Goal: Find specific page/section: Find specific page/section

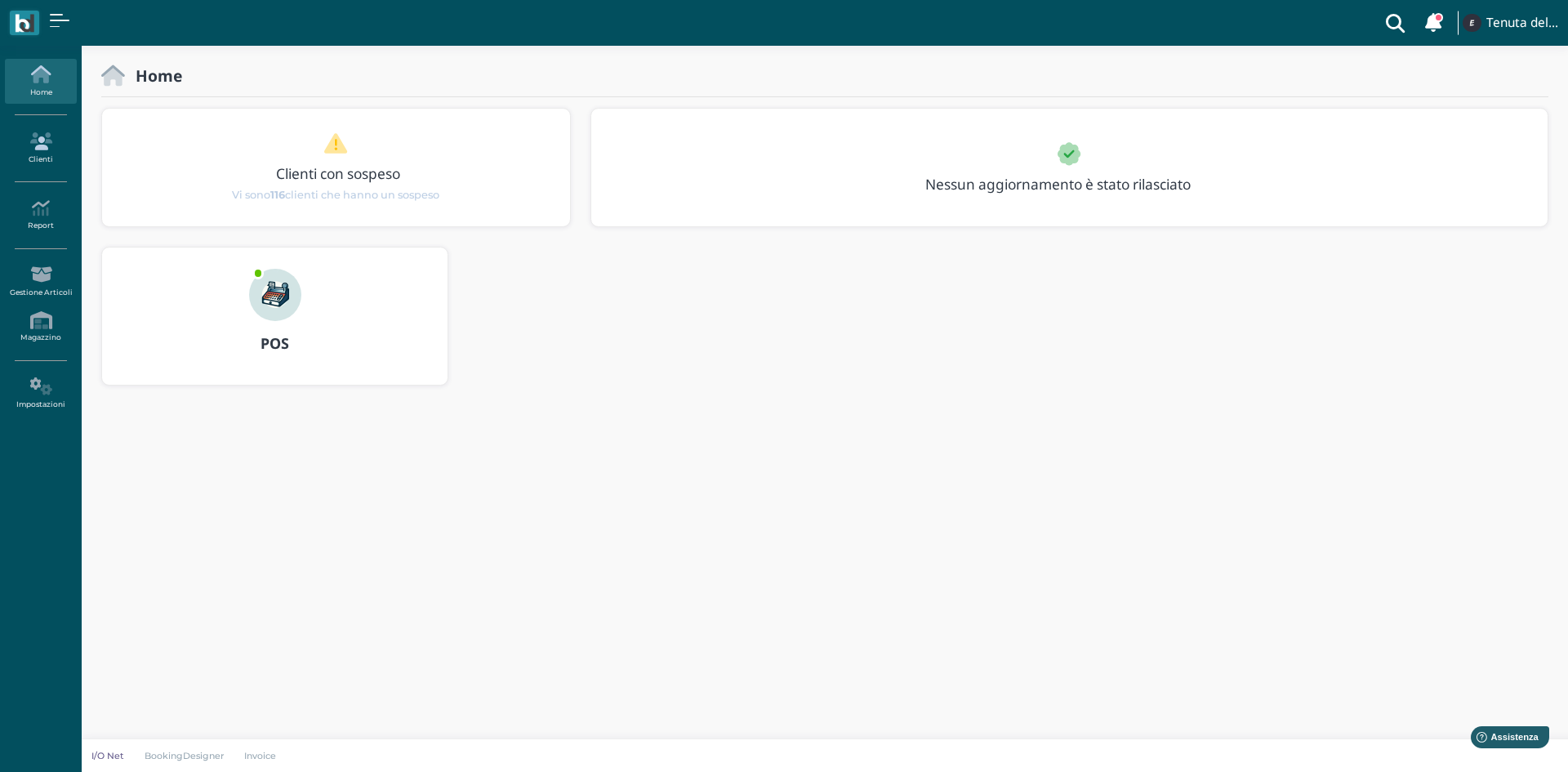
click at [36, 149] on icon at bounding box center [40, 141] width 71 height 18
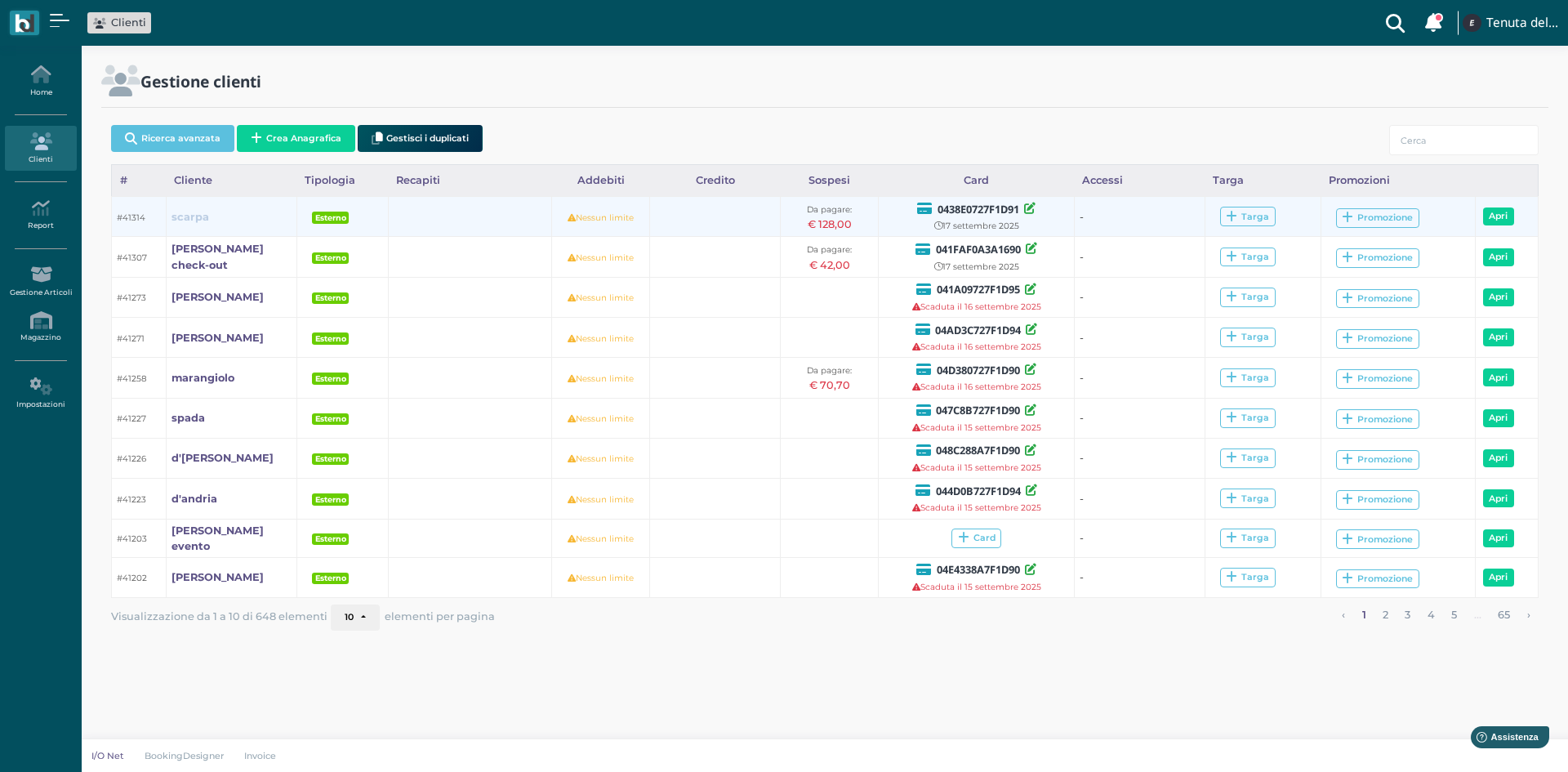
click at [199, 219] on b "scarpa" at bounding box center [190, 216] width 37 height 12
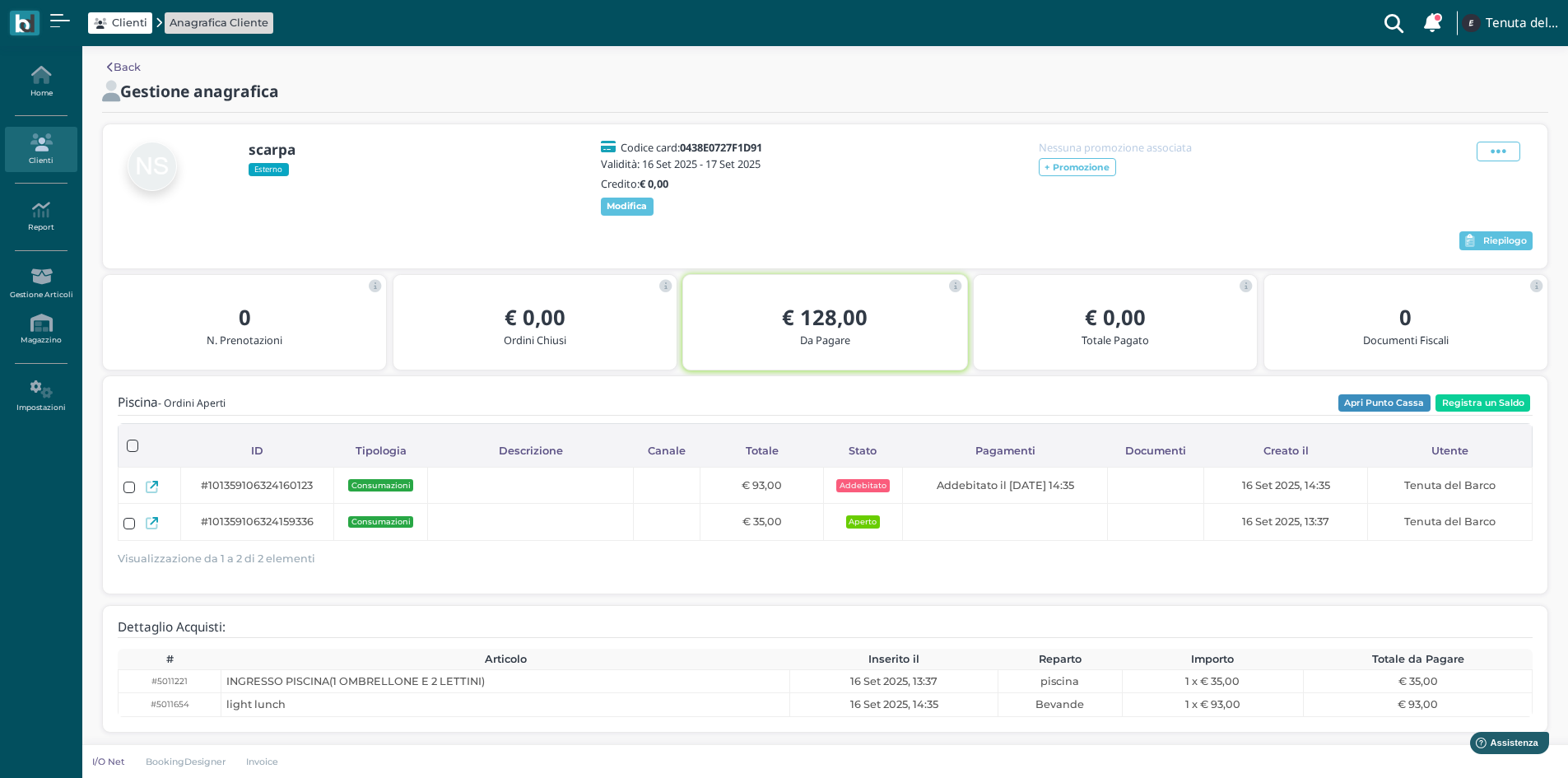
scroll to position [9, 0]
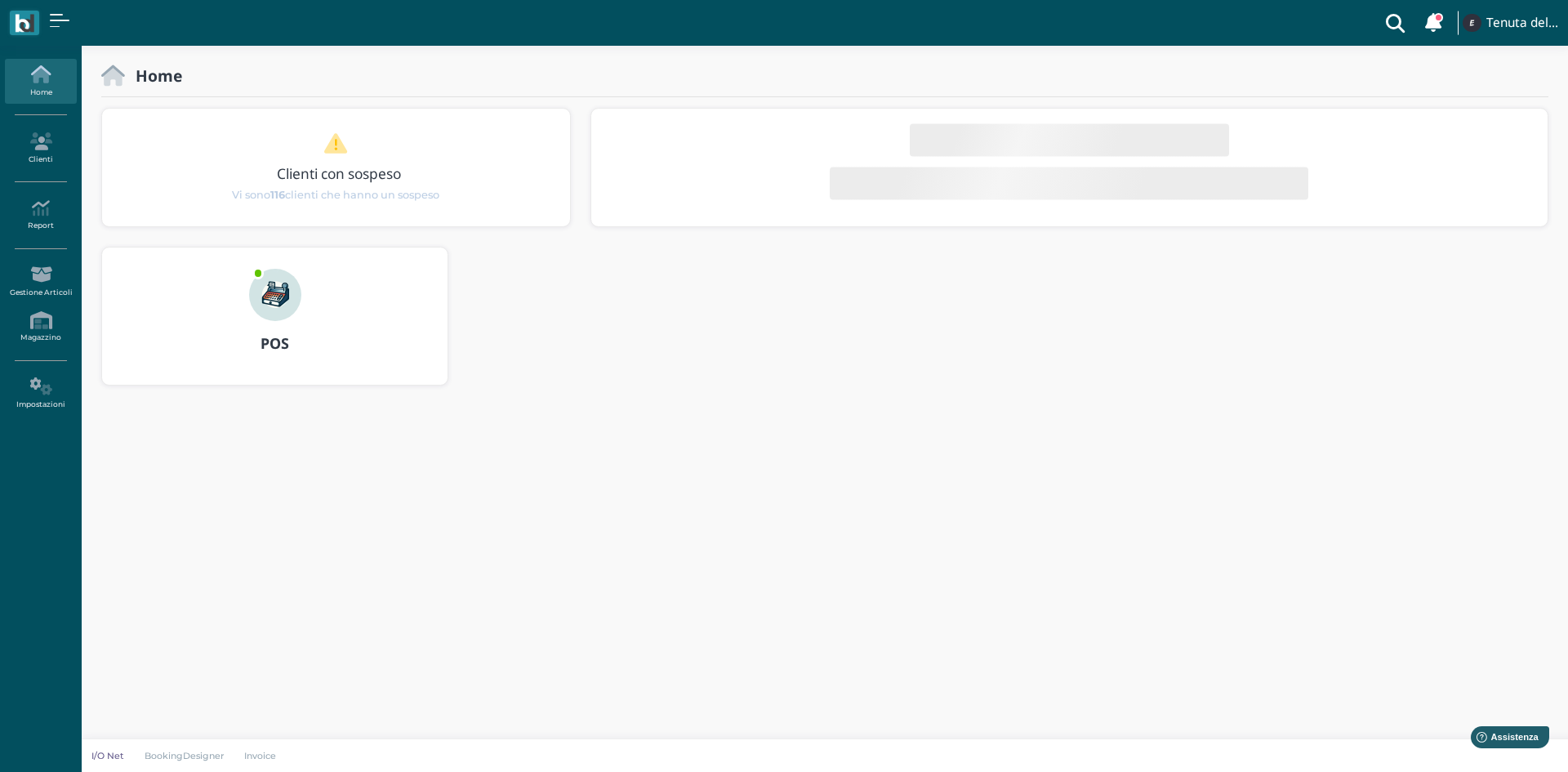
click at [266, 310] on img at bounding box center [275, 295] width 52 height 52
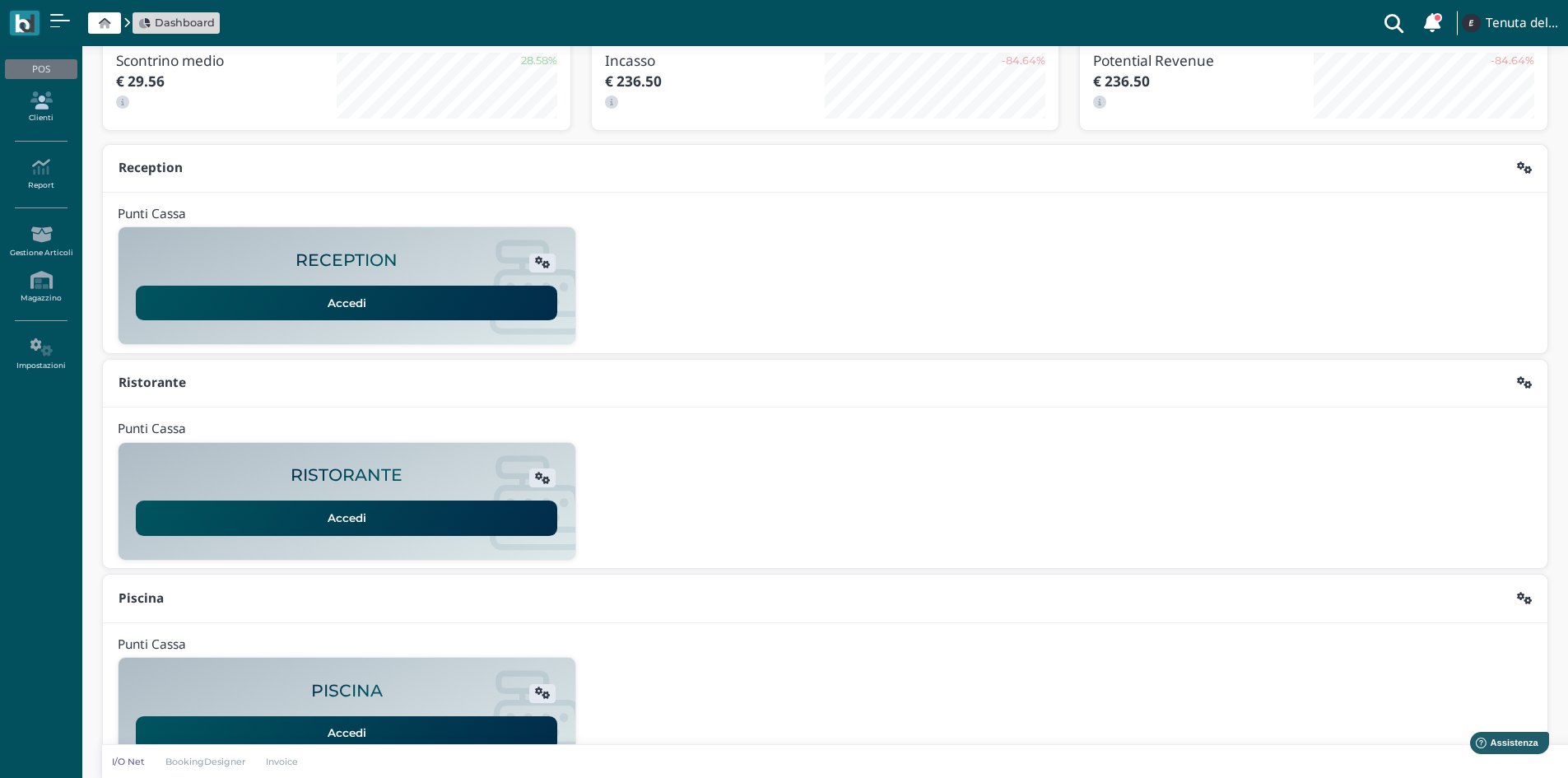
click at [31, 117] on link "Clienti" at bounding box center [41, 107] width 72 height 45
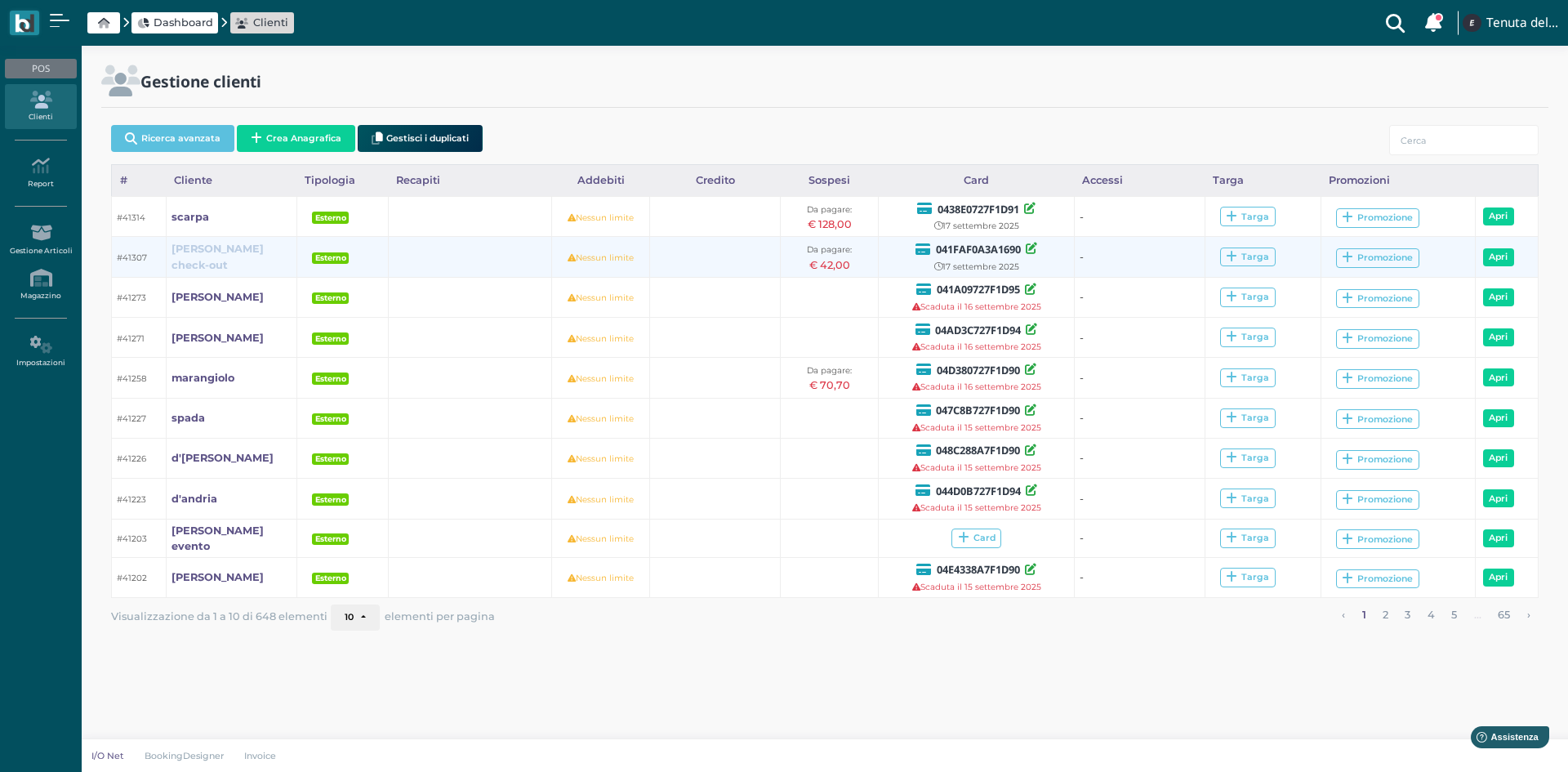
click at [219, 250] on b "Hendricus check-out" at bounding box center [218, 256] width 92 height 28
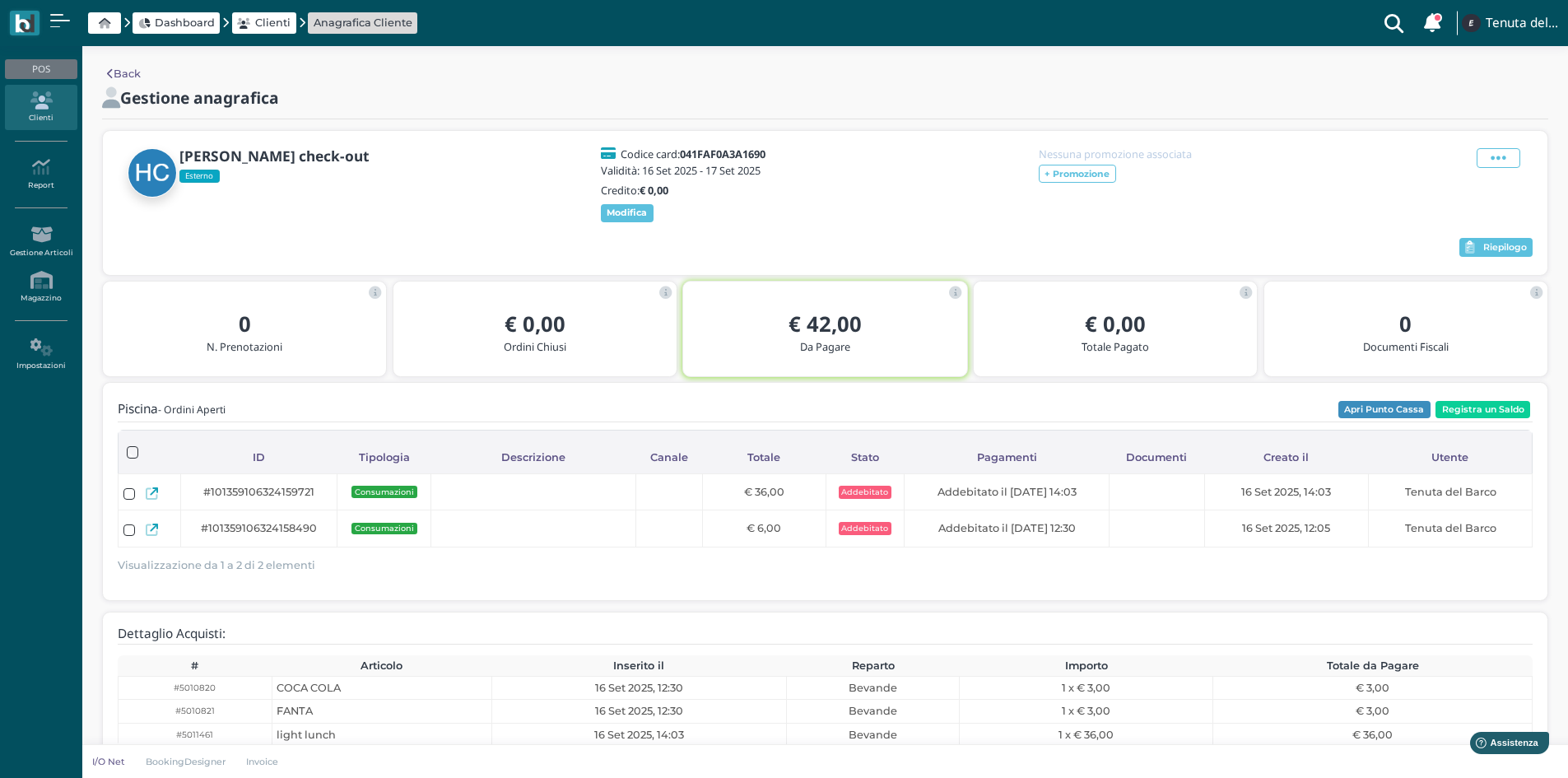
scroll to position [32, 0]
